Goal: Task Accomplishment & Management: Manage account settings

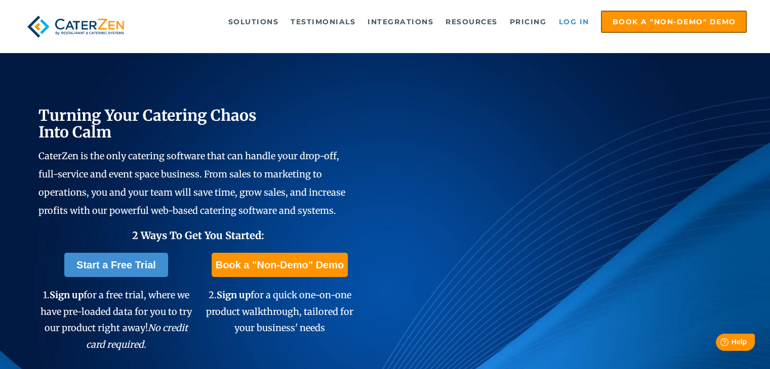
click at [579, 24] on link "Log in" at bounding box center [573, 22] width 40 height 20
click at [568, 20] on link "Log in" at bounding box center [573, 22] width 40 height 20
click at [574, 20] on link "Log in" at bounding box center [573, 22] width 40 height 20
click at [572, 20] on link "Log in" at bounding box center [573, 22] width 40 height 20
